Goal: Information Seeking & Learning: Learn about a topic

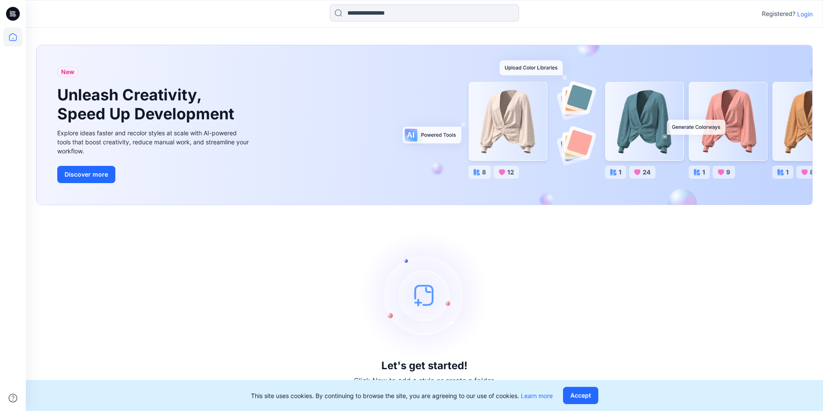
click at [808, 15] on p "Login" at bounding box center [804, 13] width 15 height 9
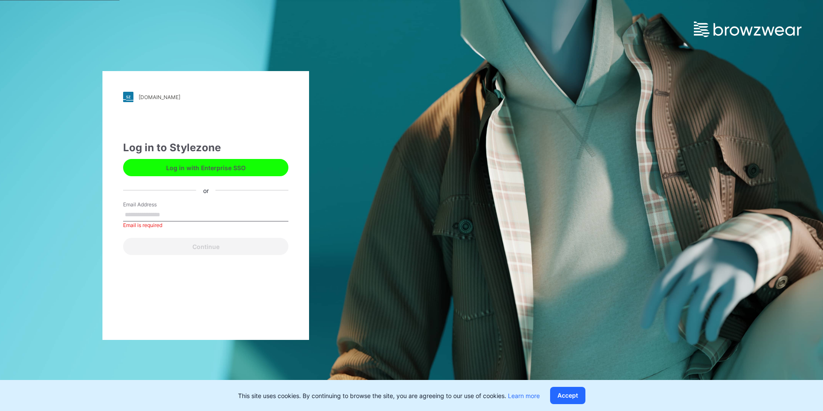
drag, startPoint x: 159, startPoint y: 224, endPoint x: 165, endPoint y: 219, distance: 8.5
click at [159, 224] on div "Email Address Email is required" at bounding box center [205, 214] width 165 height 26
click at [166, 218] on input "Email Address" at bounding box center [205, 214] width 165 height 13
click at [186, 216] on input "Email Address" at bounding box center [205, 214] width 165 height 13
click at [178, 214] on input "**********" at bounding box center [205, 214] width 165 height 13
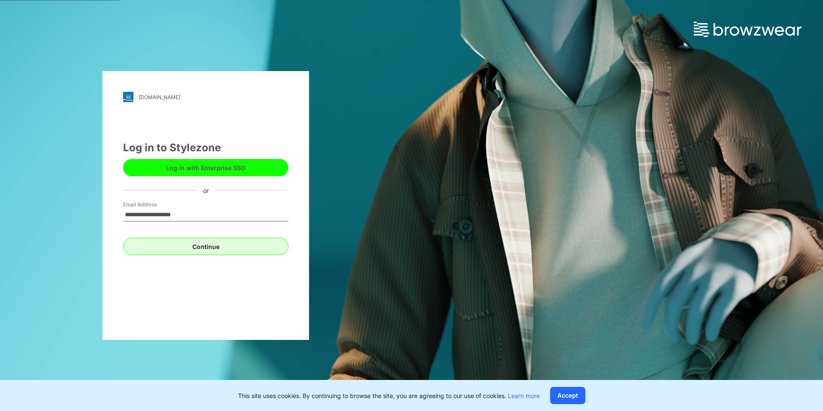
type input "**********"
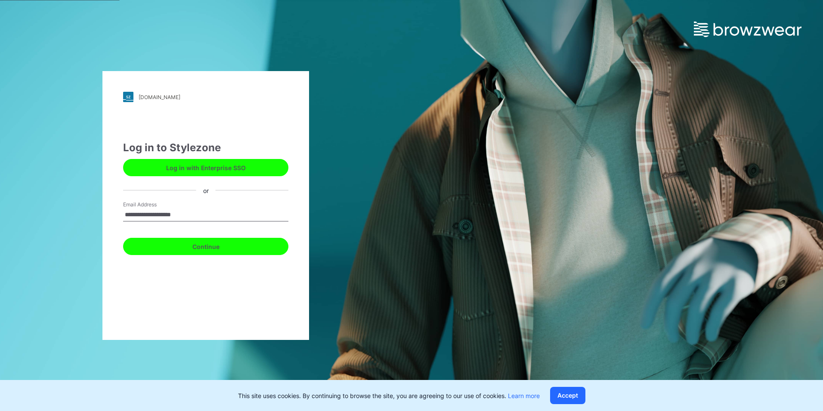
click at [217, 251] on button "Continue" at bounding box center [205, 246] width 165 height 17
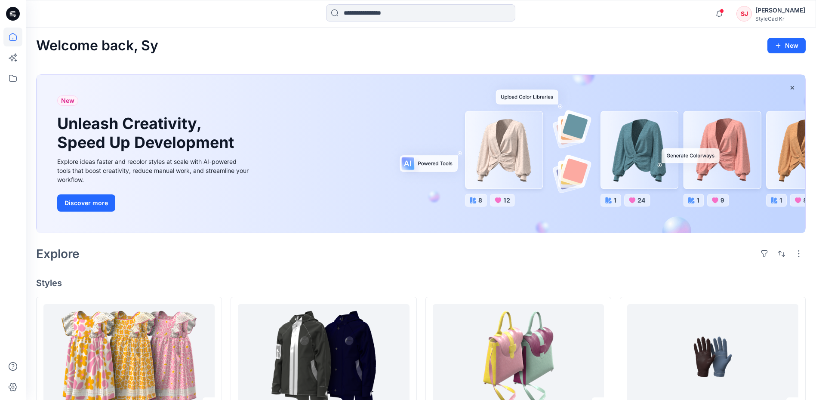
drag, startPoint x: 274, startPoint y: 133, endPoint x: 411, endPoint y: 201, distance: 152.4
drag, startPoint x: 411, startPoint y: 201, endPoint x: 415, endPoint y: 198, distance: 5.8
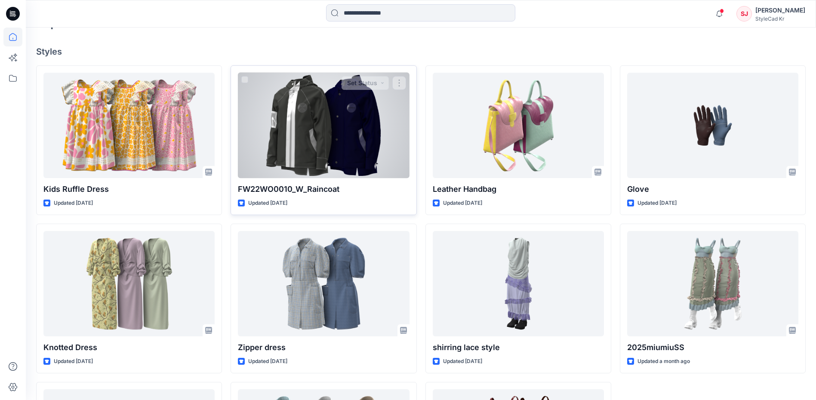
scroll to position [258, 0]
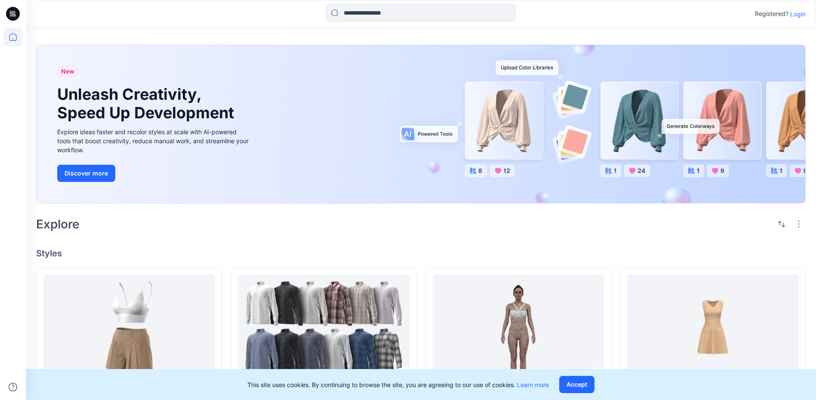
click at [798, 18] on p "Login" at bounding box center [798, 13] width 15 height 9
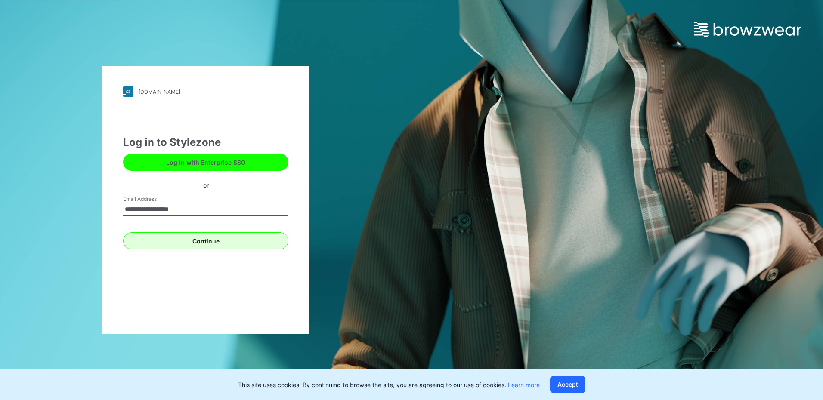
type input "**********"
click at [223, 235] on button "Continue" at bounding box center [205, 240] width 165 height 17
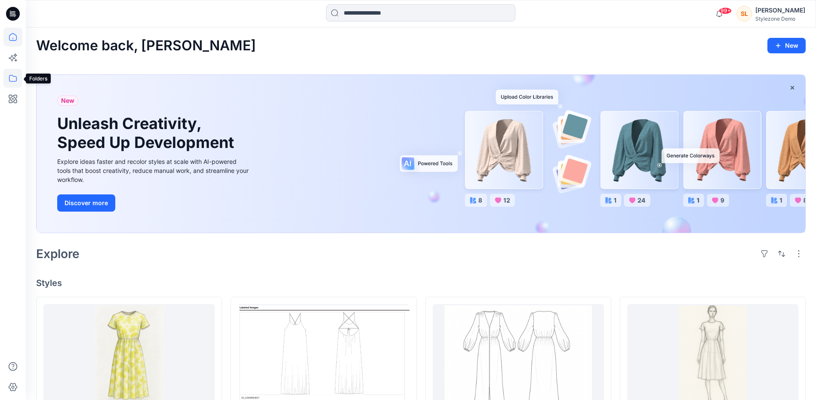
click at [6, 82] on icon at bounding box center [12, 78] width 19 height 19
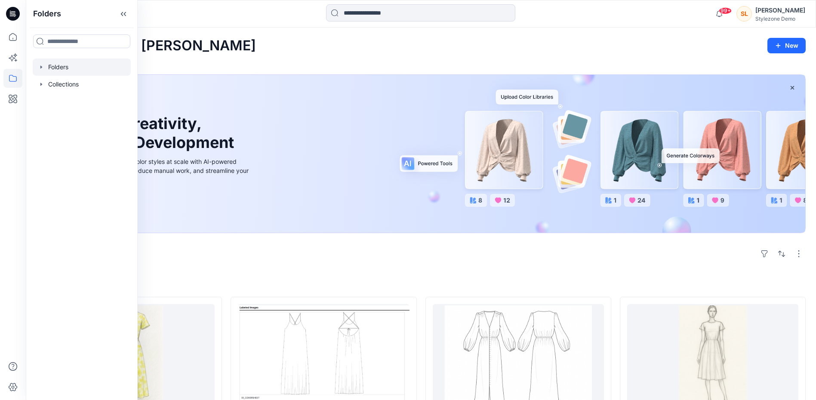
click at [43, 67] on icon "button" at bounding box center [41, 67] width 7 height 7
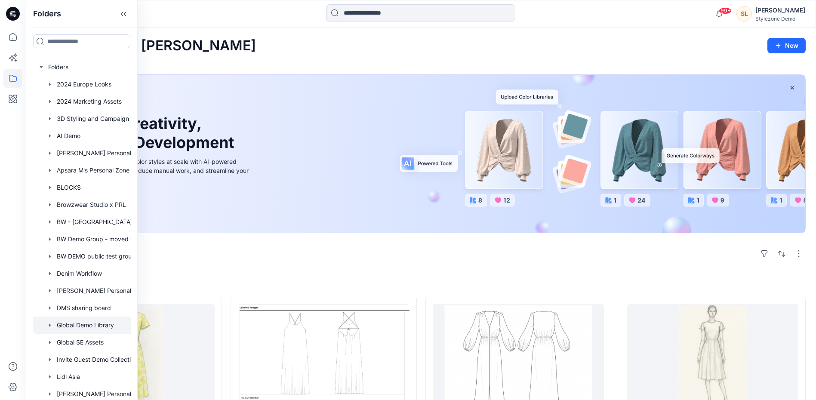
click at [93, 321] on div at bounding box center [93, 325] width 120 height 17
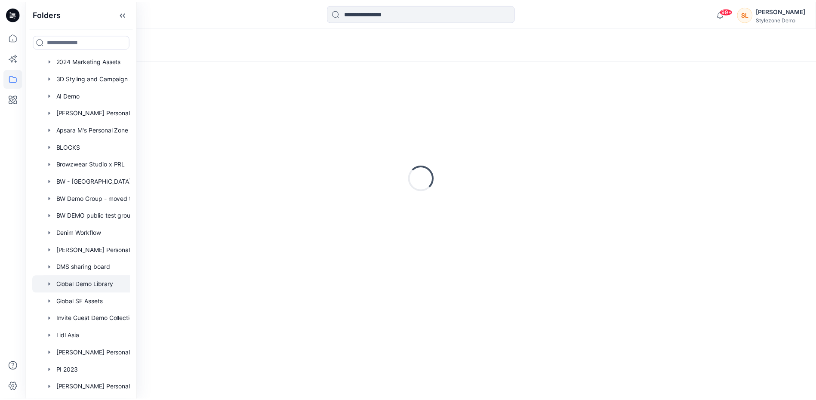
scroll to position [43, 0]
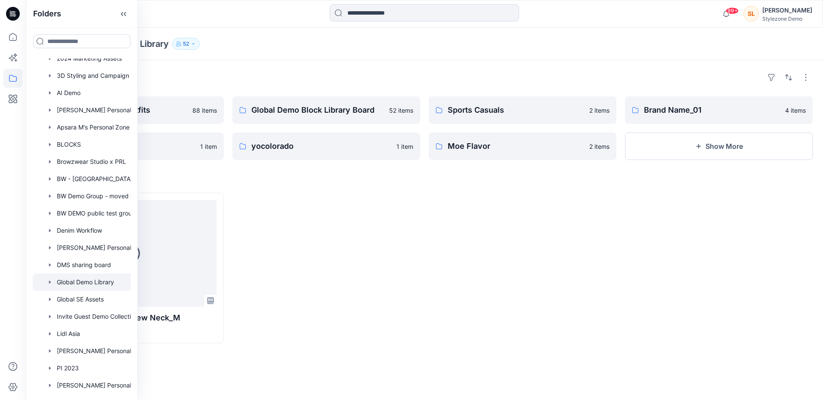
click at [282, 176] on h4 "Styles" at bounding box center [424, 179] width 776 height 10
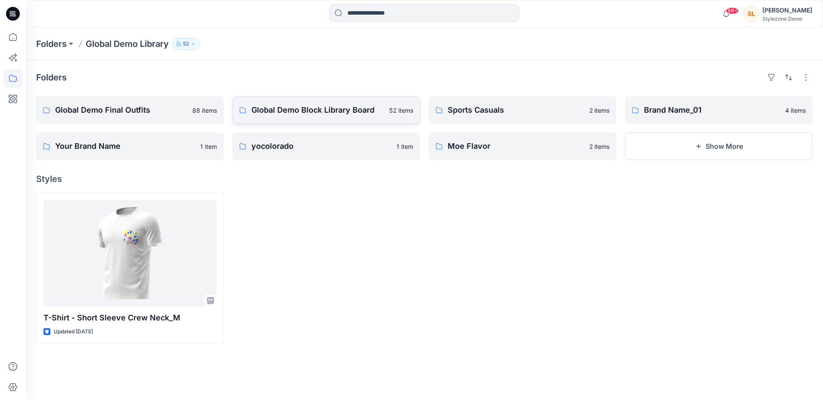
click at [300, 102] on link "Global Demo Block Library Board 52 items" at bounding box center [326, 110] width 188 height 28
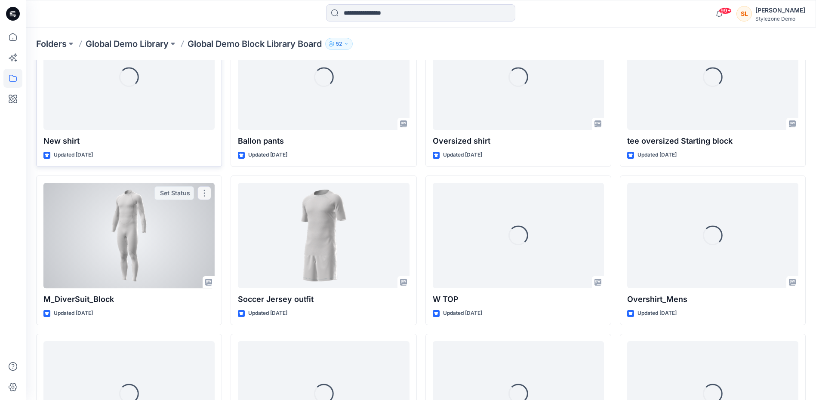
scroll to position [86, 0]
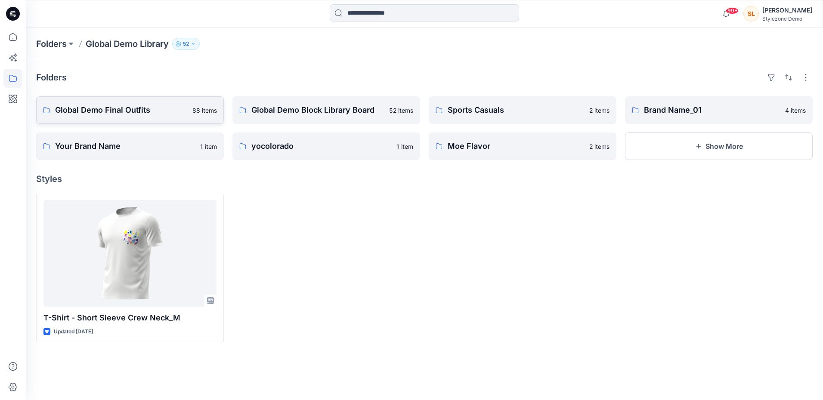
click at [157, 113] on p "Global Demo Final Outfits" at bounding box center [121, 110] width 132 height 12
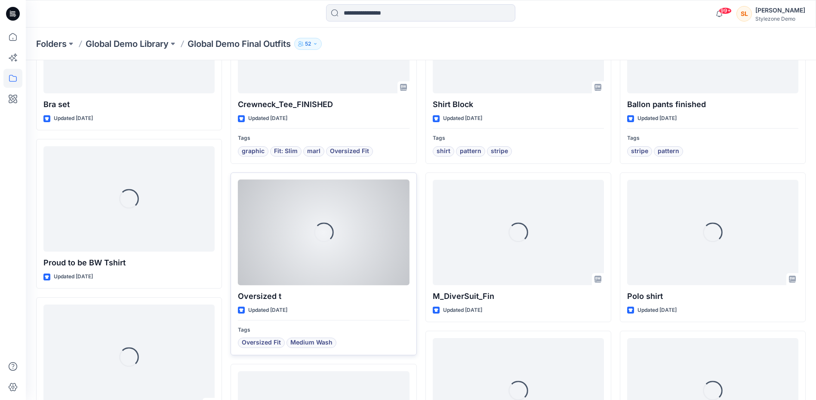
scroll to position [172, 0]
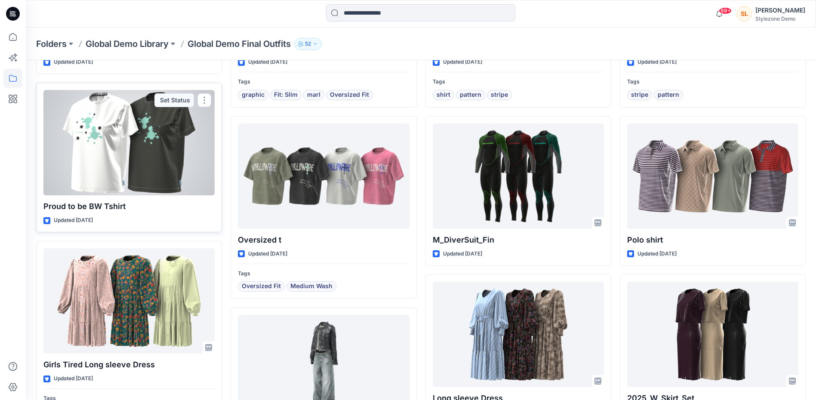
click at [147, 138] on div at bounding box center [128, 142] width 171 height 105
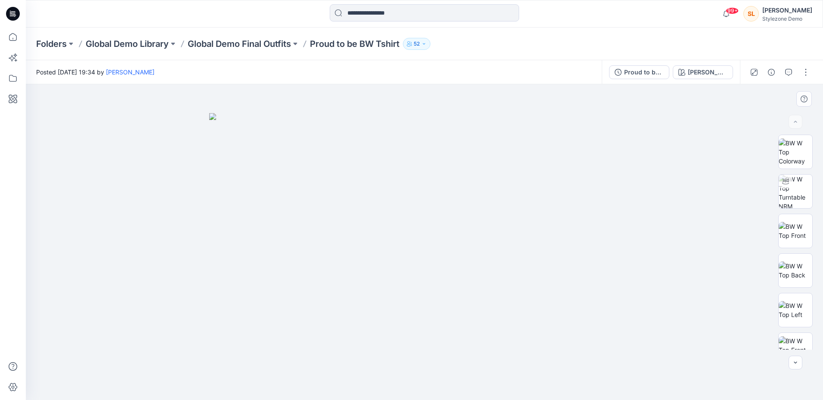
click at [454, 242] on img at bounding box center [424, 256] width 430 height 287
click at [350, 47] on p "Proud to be BW Tshirt" at bounding box center [355, 44] width 90 height 12
click at [262, 43] on p "Global Demo Final Outfits" at bounding box center [239, 44] width 103 height 12
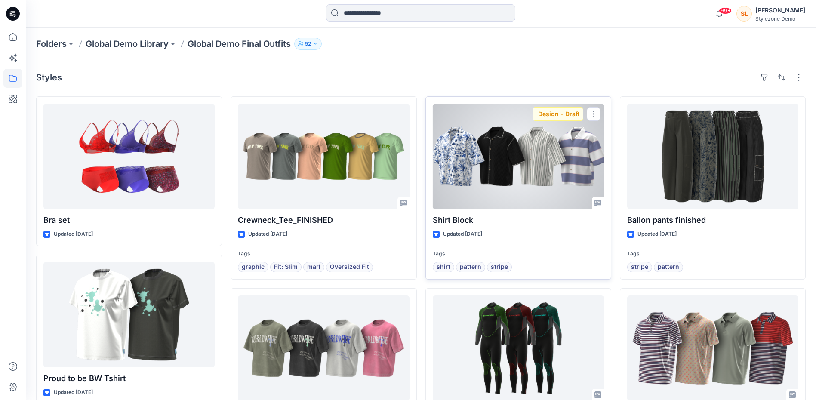
click at [459, 149] on div at bounding box center [518, 156] width 171 height 105
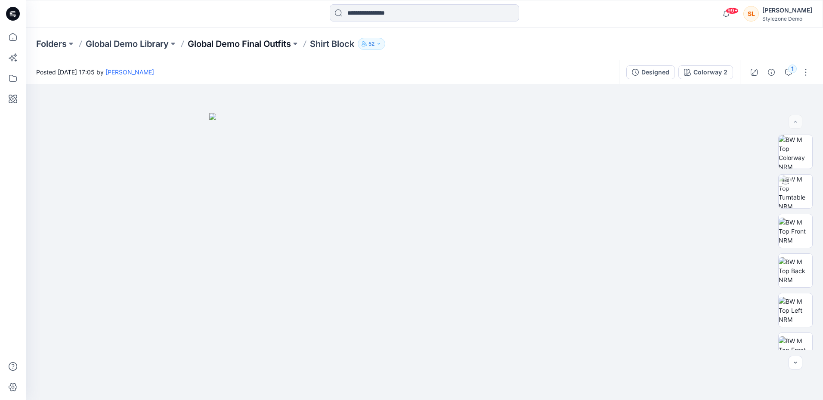
click at [212, 43] on p "Global Demo Final Outfits" at bounding box center [239, 44] width 103 height 12
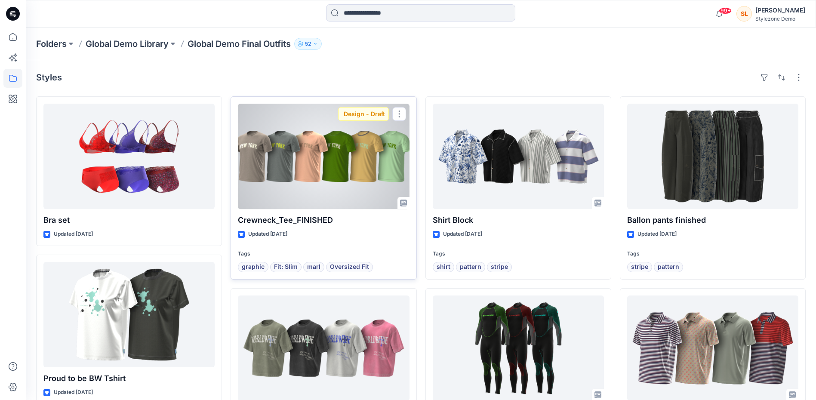
click at [304, 169] on div at bounding box center [323, 156] width 171 height 105
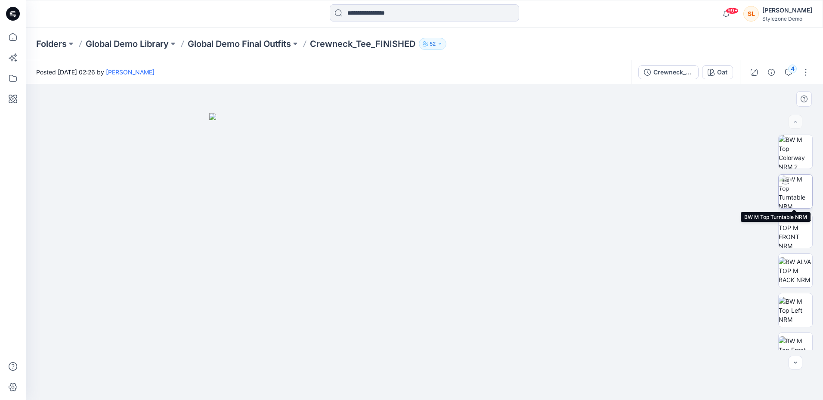
click at [800, 192] on img at bounding box center [795, 192] width 34 height 34
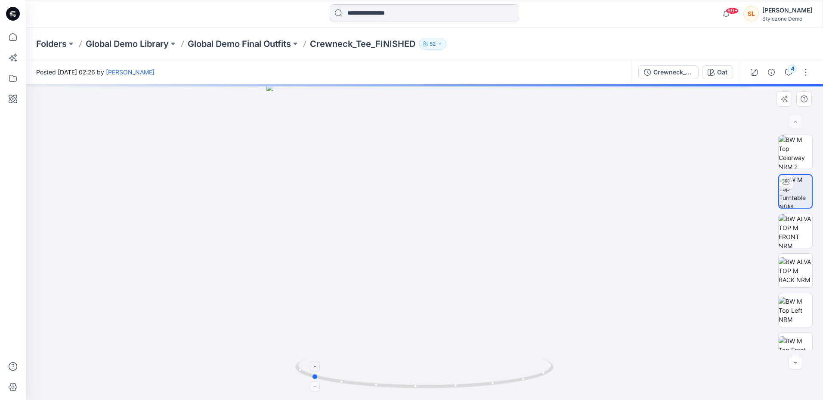
drag, startPoint x: 469, startPoint y: 385, endPoint x: 356, endPoint y: 369, distance: 114.2
click at [356, 369] on icon at bounding box center [425, 374] width 260 height 32
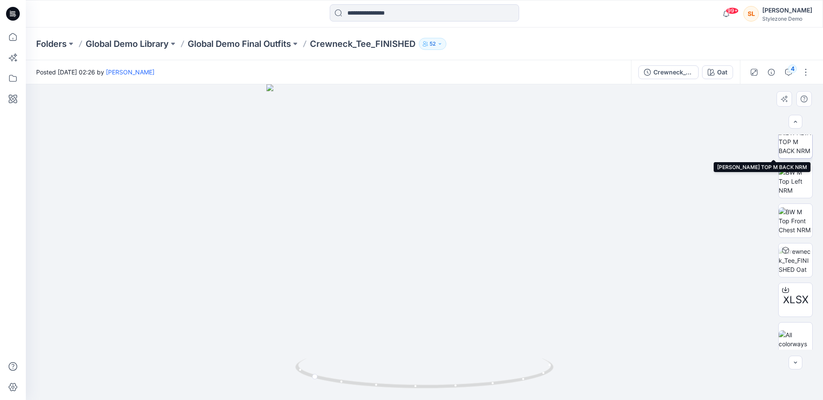
scroll to position [136, 0]
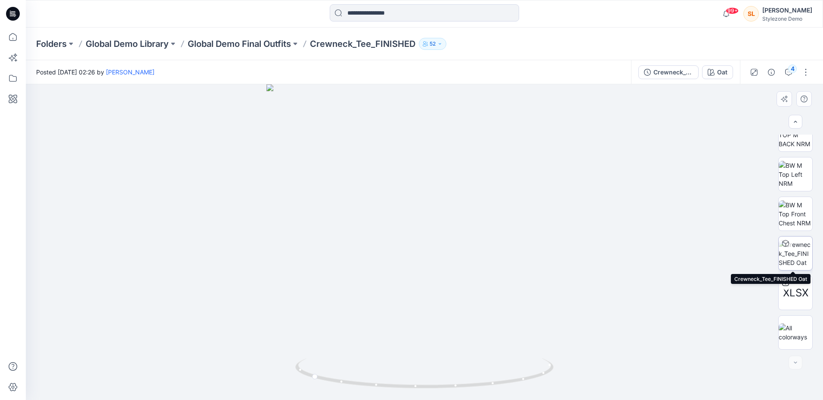
click at [796, 257] on img at bounding box center [795, 253] width 34 height 27
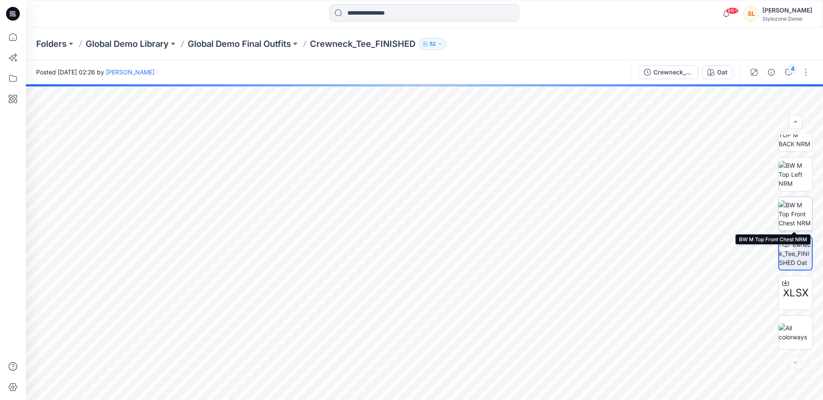
click at [791, 206] on img at bounding box center [795, 214] width 34 height 27
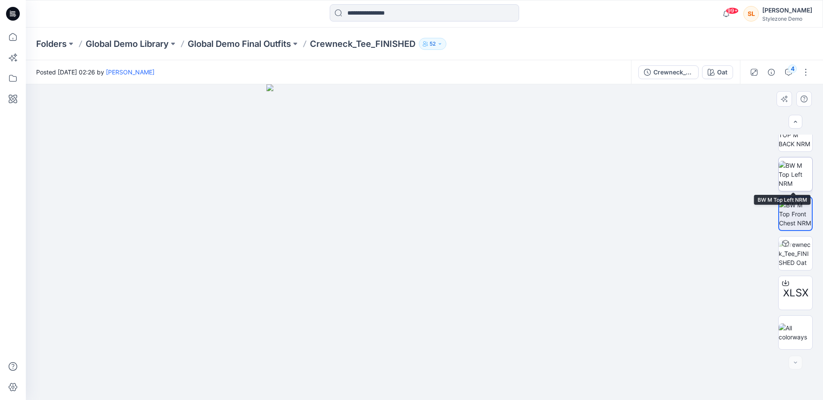
click at [791, 175] on img at bounding box center [795, 174] width 34 height 27
drag, startPoint x: 439, startPoint y: 261, endPoint x: 498, endPoint y: 246, distance: 61.3
click at [498, 246] on img at bounding box center [424, 242] width 316 height 316
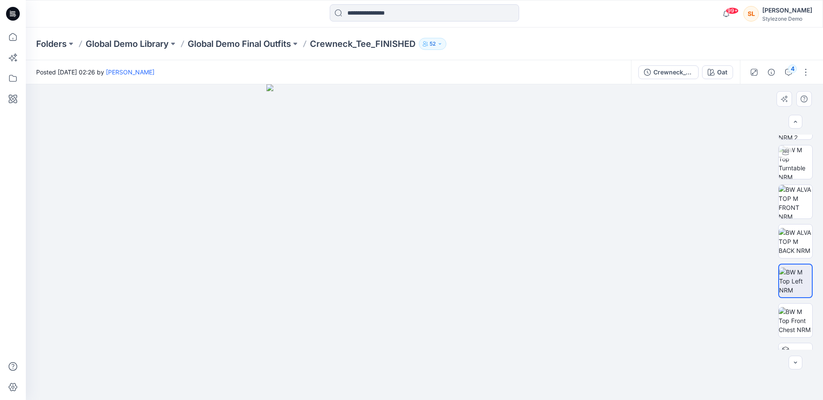
scroll to position [24, 0]
drag, startPoint x: 410, startPoint y: 259, endPoint x: 485, endPoint y: 242, distance: 76.8
click at [485, 242] on img at bounding box center [424, 242] width 316 height 316
drag, startPoint x: 409, startPoint y: 260, endPoint x: 531, endPoint y: 253, distance: 122.4
click at [524, 254] on img at bounding box center [424, 242] width 316 height 316
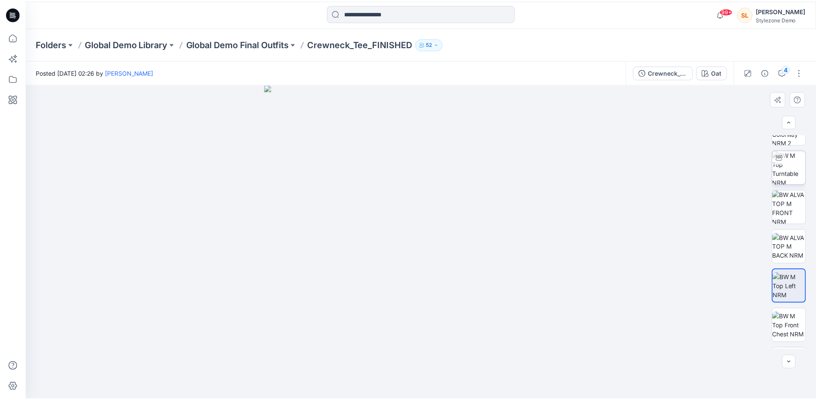
scroll to position [0, 0]
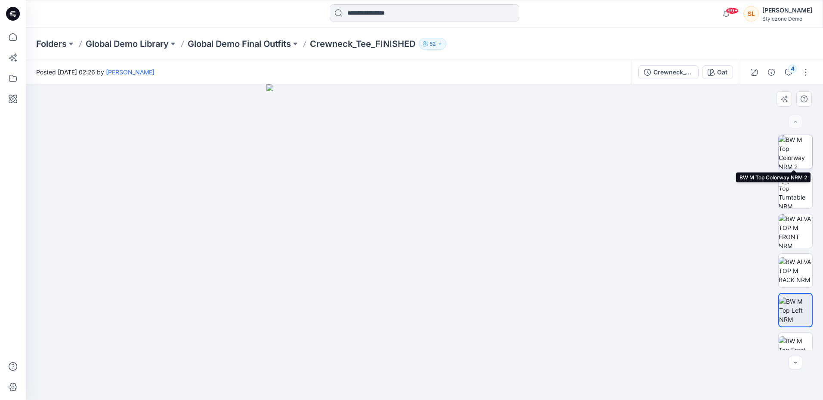
click at [794, 150] on img at bounding box center [795, 152] width 34 height 34
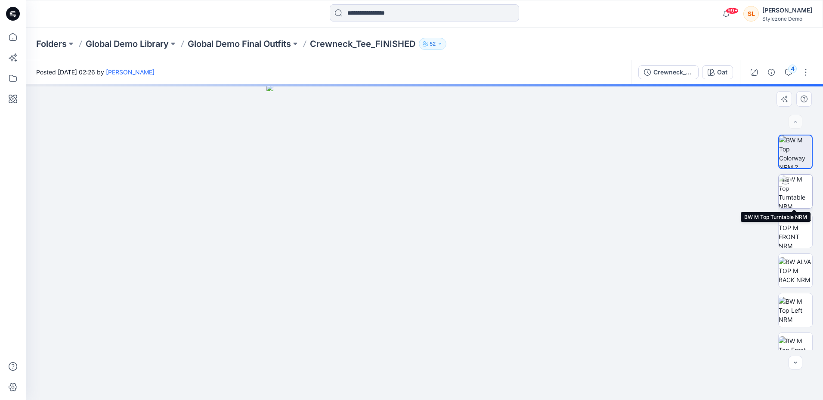
click at [794, 183] on img at bounding box center [795, 192] width 34 height 34
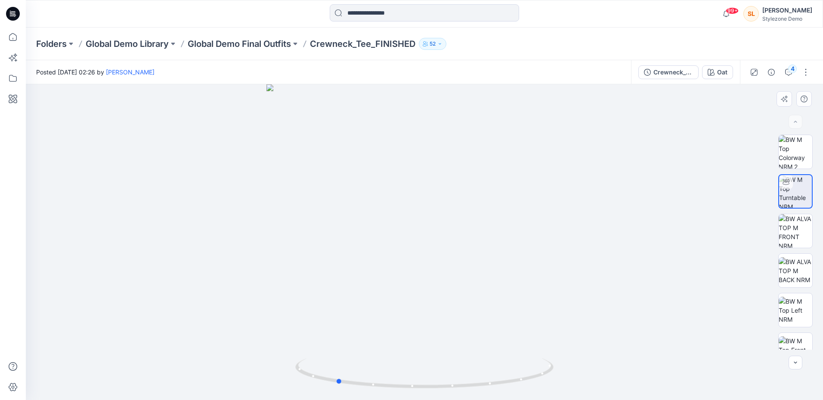
drag, startPoint x: 438, startPoint y: 247, endPoint x: 327, endPoint y: 253, distance: 111.2
click at [327, 253] on div at bounding box center [424, 242] width 797 height 316
drag, startPoint x: 405, startPoint y: 275, endPoint x: 519, endPoint y: 246, distance: 116.7
click at [519, 246] on div at bounding box center [424, 242] width 797 height 316
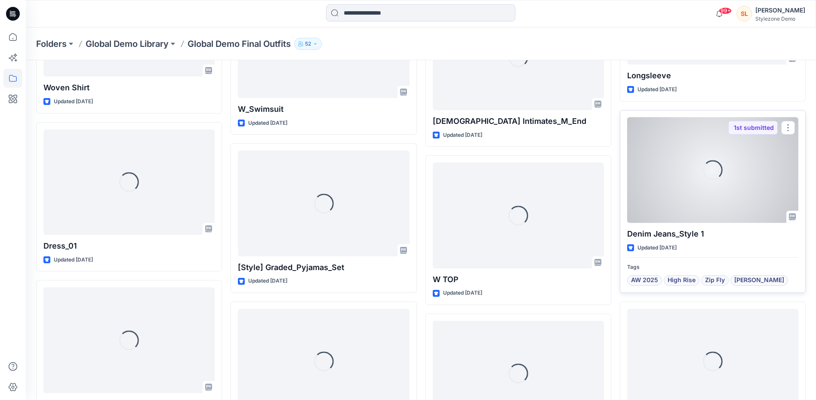
scroll to position [670, 0]
